Goal: Transaction & Acquisition: Purchase product/service

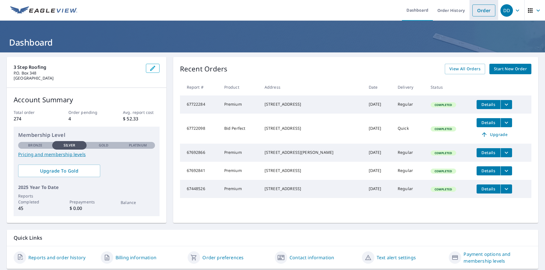
click at [482, 14] on link "Order" at bounding box center [483, 11] width 23 height 12
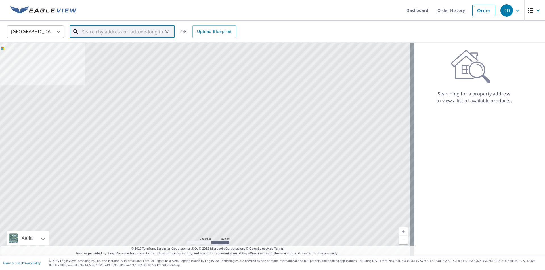
click at [90, 31] on input "text" at bounding box center [122, 32] width 81 height 16
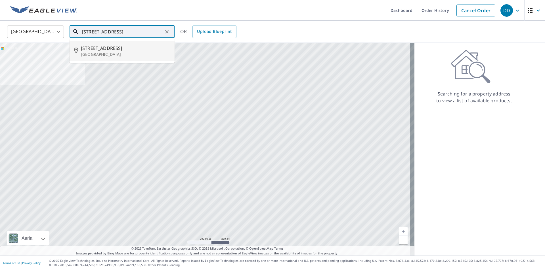
click at [94, 50] on span "[STREET_ADDRESS]" at bounding box center [125, 48] width 89 height 7
type input "[STREET_ADDRESS]"
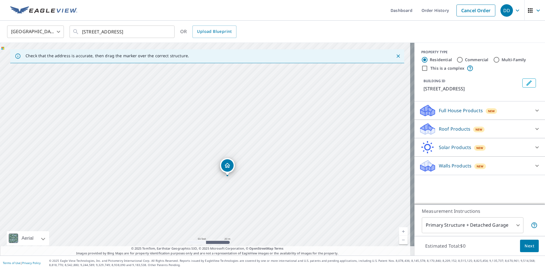
drag, startPoint x: 195, startPoint y: 119, endPoint x: 262, endPoint y: 219, distance: 120.2
click at [262, 219] on div "[STREET_ADDRESS]" at bounding box center [207, 149] width 414 height 213
drag, startPoint x: 228, startPoint y: 176, endPoint x: 287, endPoint y: 203, distance: 64.9
click at [287, 203] on div "[STREET_ADDRESS]" at bounding box center [207, 149] width 414 height 213
drag, startPoint x: 280, startPoint y: 221, endPoint x: 203, endPoint y: 206, distance: 78.6
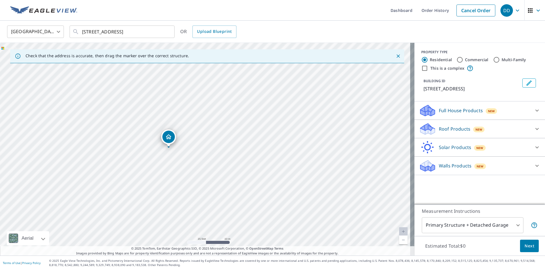
click at [203, 206] on div "[STREET_ADDRESS]" at bounding box center [207, 149] width 414 height 213
drag, startPoint x: 237, startPoint y: 188, endPoint x: 301, endPoint y: 161, distance: 69.5
click at [301, 161] on div "[STREET_ADDRESS]" at bounding box center [207, 149] width 414 height 213
drag, startPoint x: 263, startPoint y: 152, endPoint x: 297, endPoint y: 140, distance: 36.3
click at [534, 133] on icon at bounding box center [537, 129] width 7 height 7
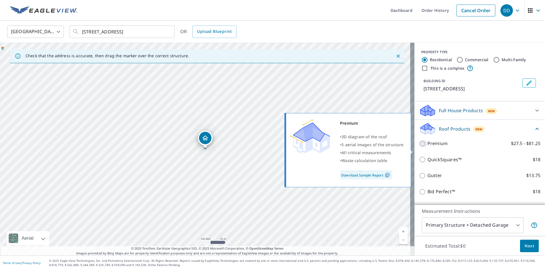
click at [419, 147] on input "Premium $27.5 - $81.25" at bounding box center [423, 143] width 9 height 7
checkbox input "true"
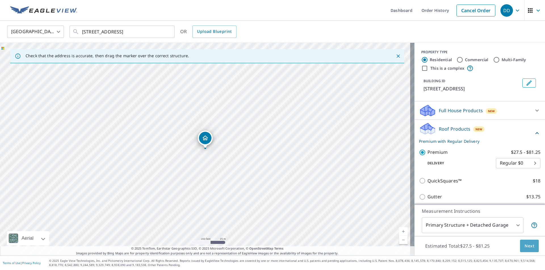
click at [527, 249] on span "Next" at bounding box center [529, 246] width 10 height 7
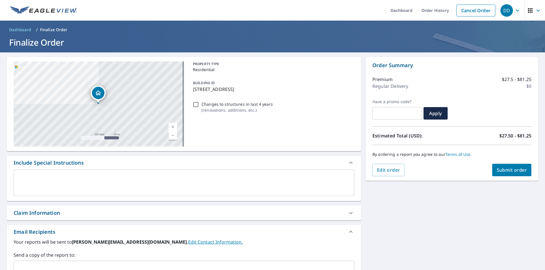
click at [72, 181] on textarea at bounding box center [184, 183] width 333 height 16
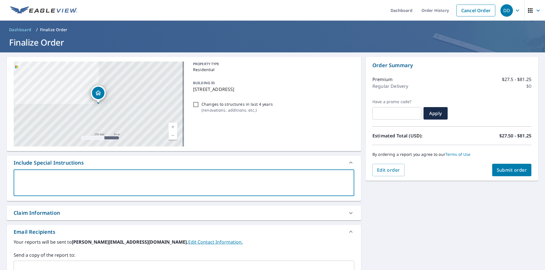
type textarea "I"
type textarea "x"
type textarea "I"
type textarea "x"
type textarea "I m"
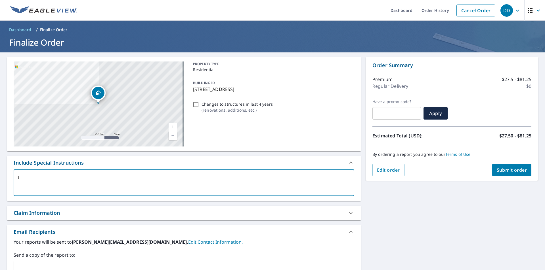
type textarea "x"
type textarea "I mv"
type textarea "x"
type textarea "I mve"
type textarea "x"
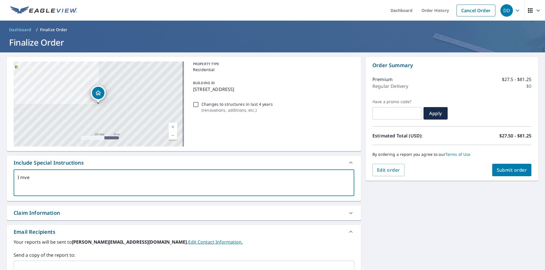
type textarea "I mved"
type textarea "x"
type textarea "I mved"
type textarea "x"
type textarea "I mved"
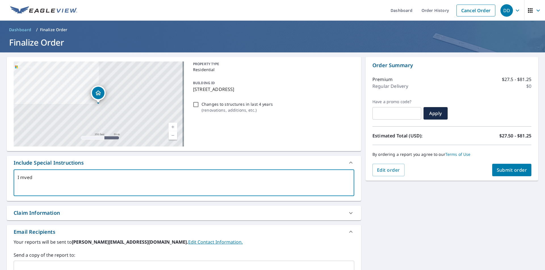
type textarea "x"
type textarea "I mve"
type textarea "x"
type textarea "I mv"
type textarea "x"
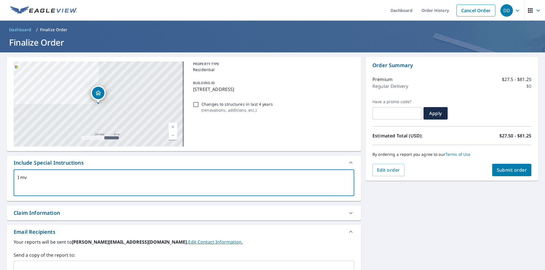
type textarea "I m"
type textarea "x"
type textarea "I mo"
type textarea "x"
type textarea "I mov"
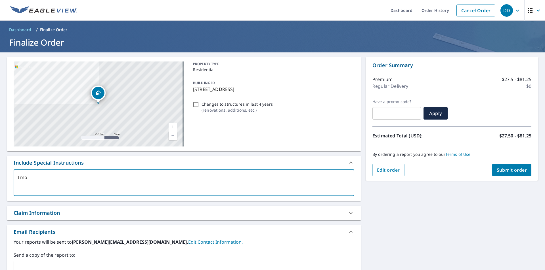
type textarea "x"
type textarea "I move"
type textarea "x"
type textarea "I move"
type textarea "x"
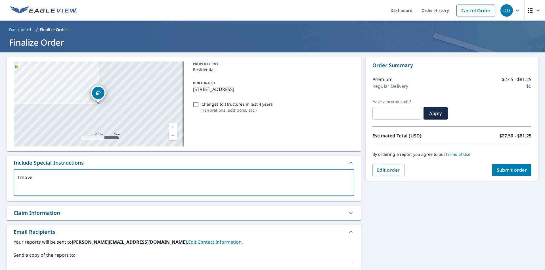
type textarea "I move t"
type textarea "x"
type textarea "I move th"
type textarea "x"
type textarea "I move the"
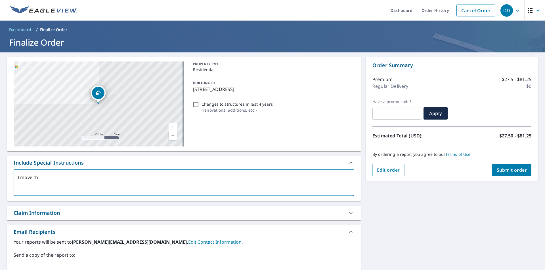
type textarea "x"
type textarea "I move th"
type textarea "x"
type textarea "I move t"
type textarea "x"
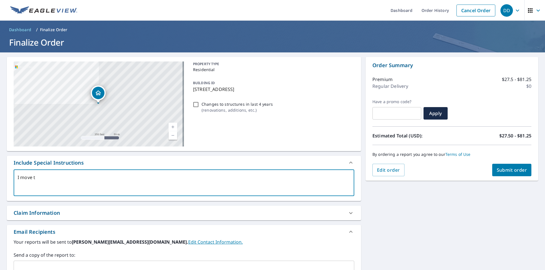
type textarea "I move"
type textarea "x"
type textarea "I move"
type textarea "x"
type textarea "I moved"
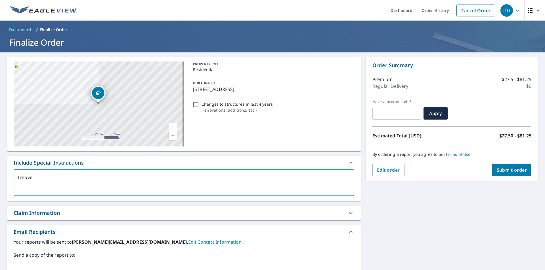
type textarea "x"
type textarea "I moved"
type textarea "x"
type textarea "I moved t"
type textarea "x"
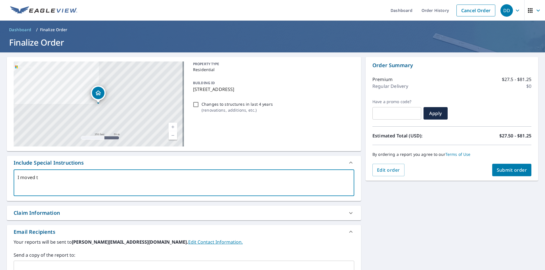
type textarea "I moved th"
type textarea "x"
type textarea "I moved the"
type textarea "x"
type textarea "I moved the"
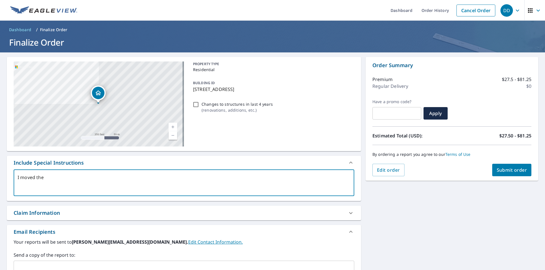
type textarea "x"
type textarea "I moved the p"
type textarea "x"
type textarea "I moved the pi"
type textarea "x"
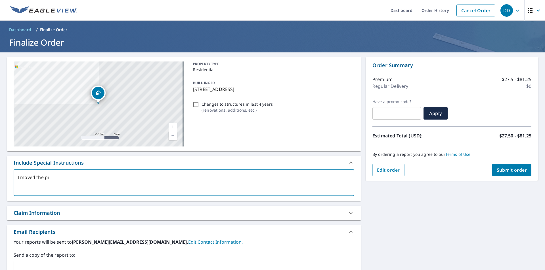
type textarea "I moved the pin"
type textarea "x"
type textarea "I moved the pin"
type textarea "x"
type textarea "I moved the pin t"
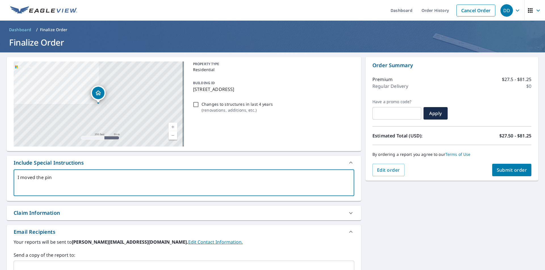
type textarea "x"
type textarea "I moved the pin to"
type textarea "x"
type textarea "I moved the pin to"
type textarea "x"
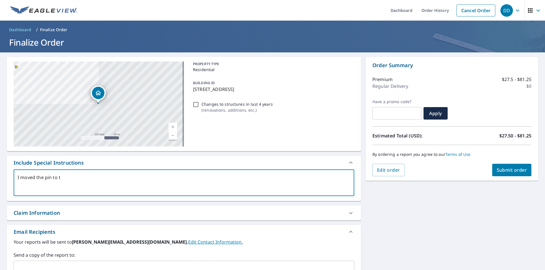
type textarea "I moved the pin to th"
type textarea "x"
type textarea "I moved the pin to the"
type textarea "x"
type textarea "I moved the pin to the"
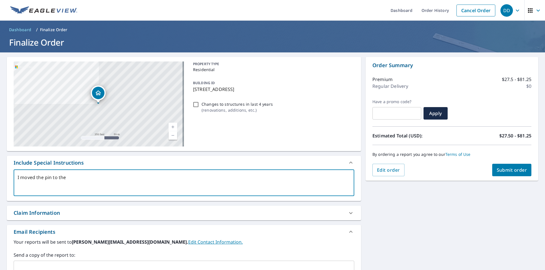
type textarea "x"
type textarea "I moved the pin to the o"
type textarea "x"
type textarea "I moved the pin to the ov"
type textarea "x"
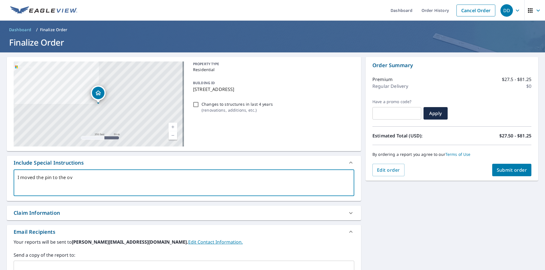
type textarea "I moved the pin to the o"
type textarea "x"
type textarea "I moved the pin to the ob"
type textarea "x"
type textarea "I moved the pin to the obj"
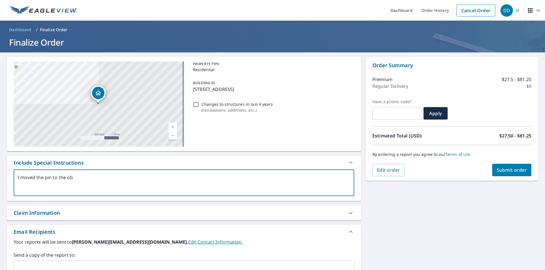
type textarea "x"
type textarea "I moved the pin to the obje"
type textarea "x"
type textarea "I moved the pin to the objec"
type textarea "x"
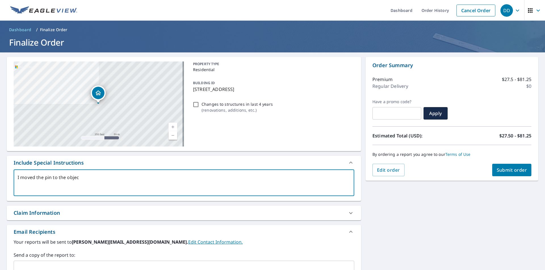
type textarea "I moved the pin to the object"
type textarea "x"
type textarea "I moved the pin to the object"
type textarea "x"
type textarea "I moved the pin to the object i"
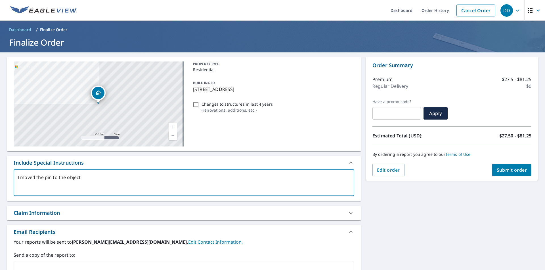
type textarea "x"
type textarea "I moved the pin to the object in"
type textarea "x"
type textarea "I moved the pin to the object in"
type textarea "x"
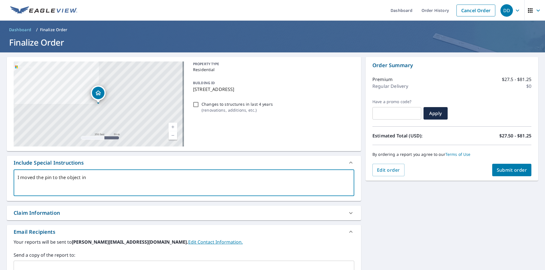
type textarea "I moved the pin to the object in t"
type textarea "x"
type textarea "I moved the pin to the object in th"
type textarea "x"
type textarea "I moved the pin to the object in the"
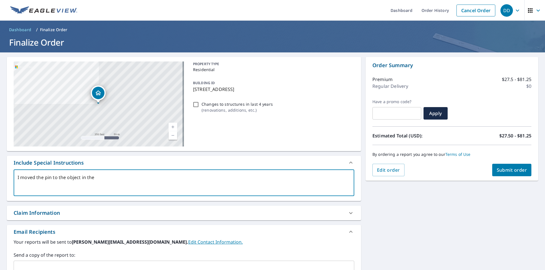
type textarea "x"
type textarea "I moved the pin to the object in the"
type textarea "x"
type textarea "I moved the pin to the object in the m"
type textarea "x"
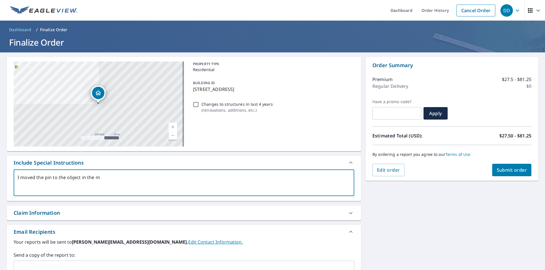
type textarea "I moved the pin to the object in the mi"
type textarea "x"
type textarea "I moved the pin to the object in the mid"
type textarea "x"
type textarea "I moved the pin to the object in the midd"
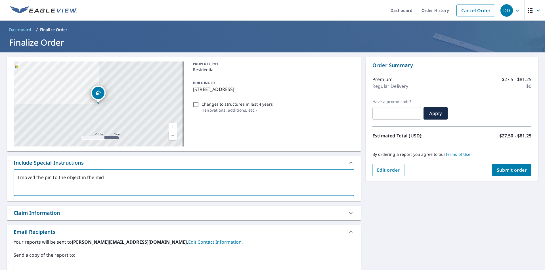
type textarea "x"
type textarea "I moved the pin to the object in the middl"
type textarea "x"
type textarea "I moved the pin to the object in the middle"
type textarea "x"
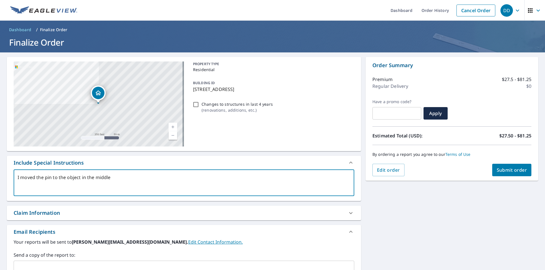
type textarea "I moved the pin to the object in the middle."
type textarea "x"
type textarea "I moved the pin to the object in the middle."
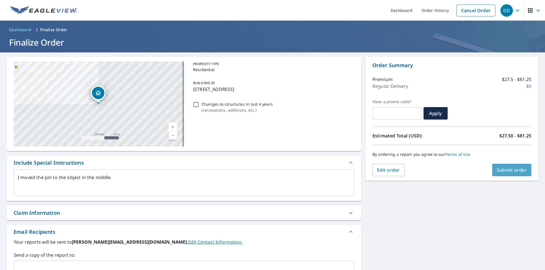
click at [500, 173] on span "Submit order" at bounding box center [512, 170] width 30 height 6
type textarea "x"
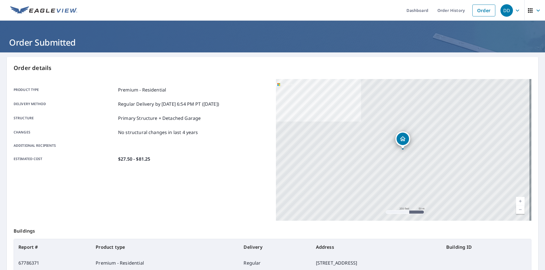
click at [514, 10] on icon "button" at bounding box center [517, 10] width 7 height 7
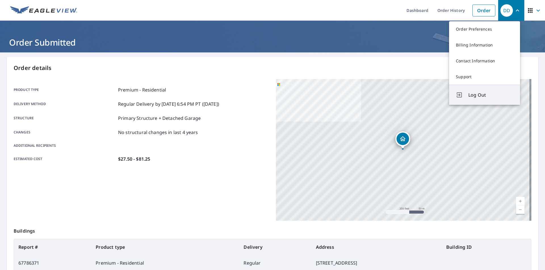
click at [472, 96] on span "Log Out" at bounding box center [490, 95] width 45 height 7
